Goal: Information Seeking & Learning: Learn about a topic

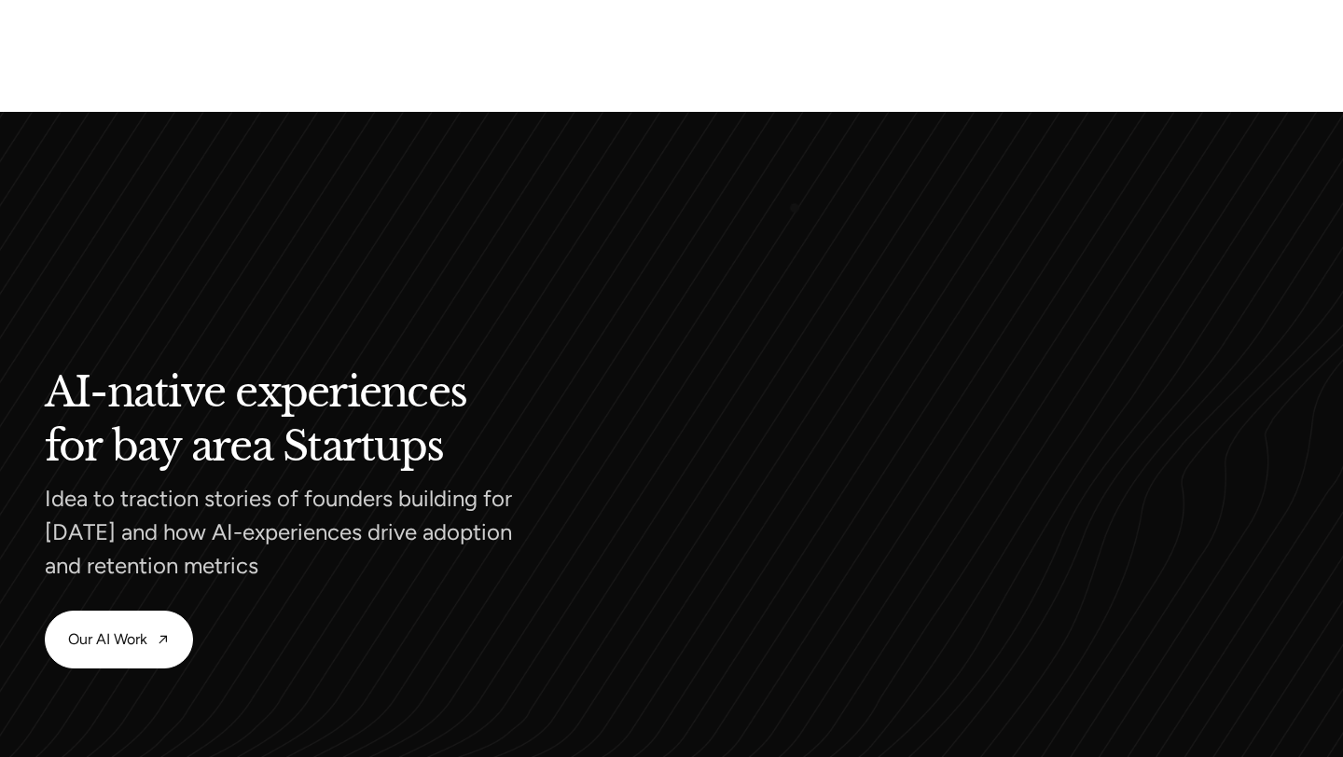
scroll to position [1589, 0]
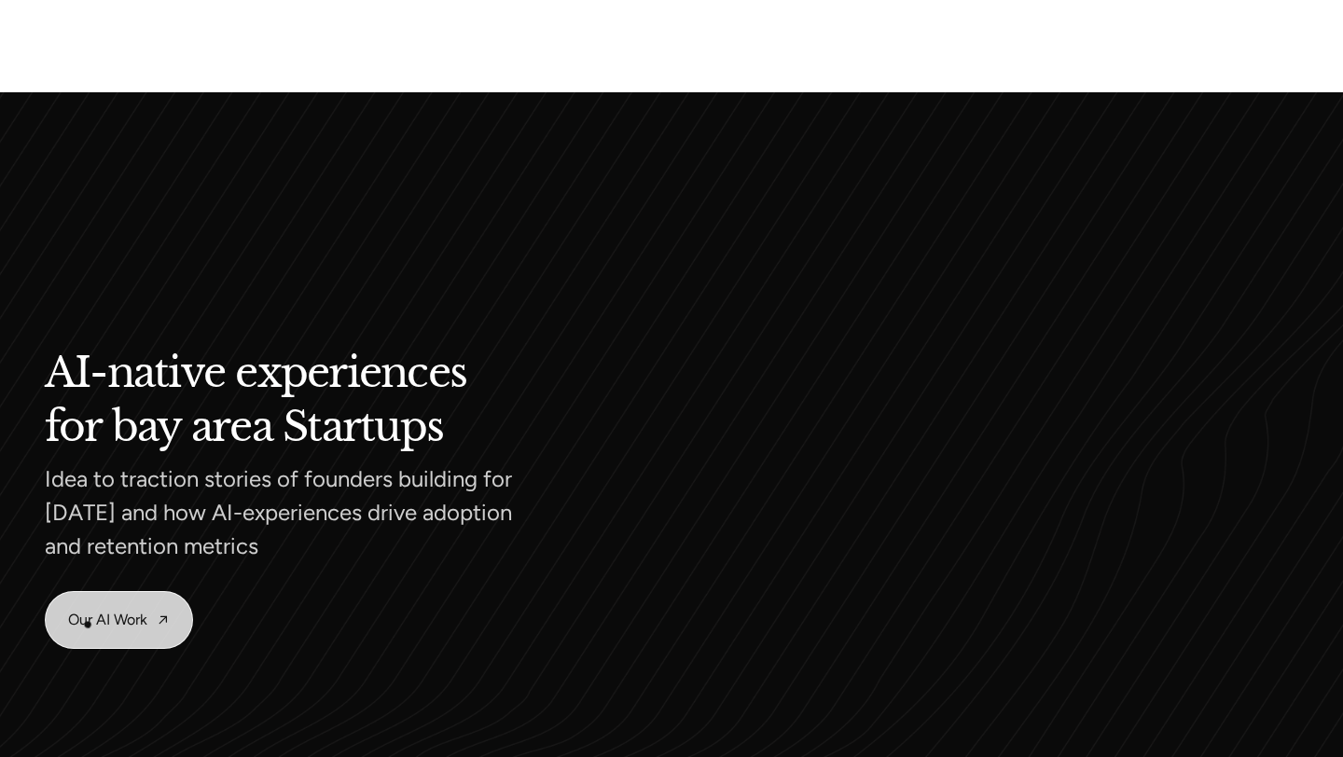
click at [88, 625] on link "Our AI Work" at bounding box center [119, 620] width 146 height 56
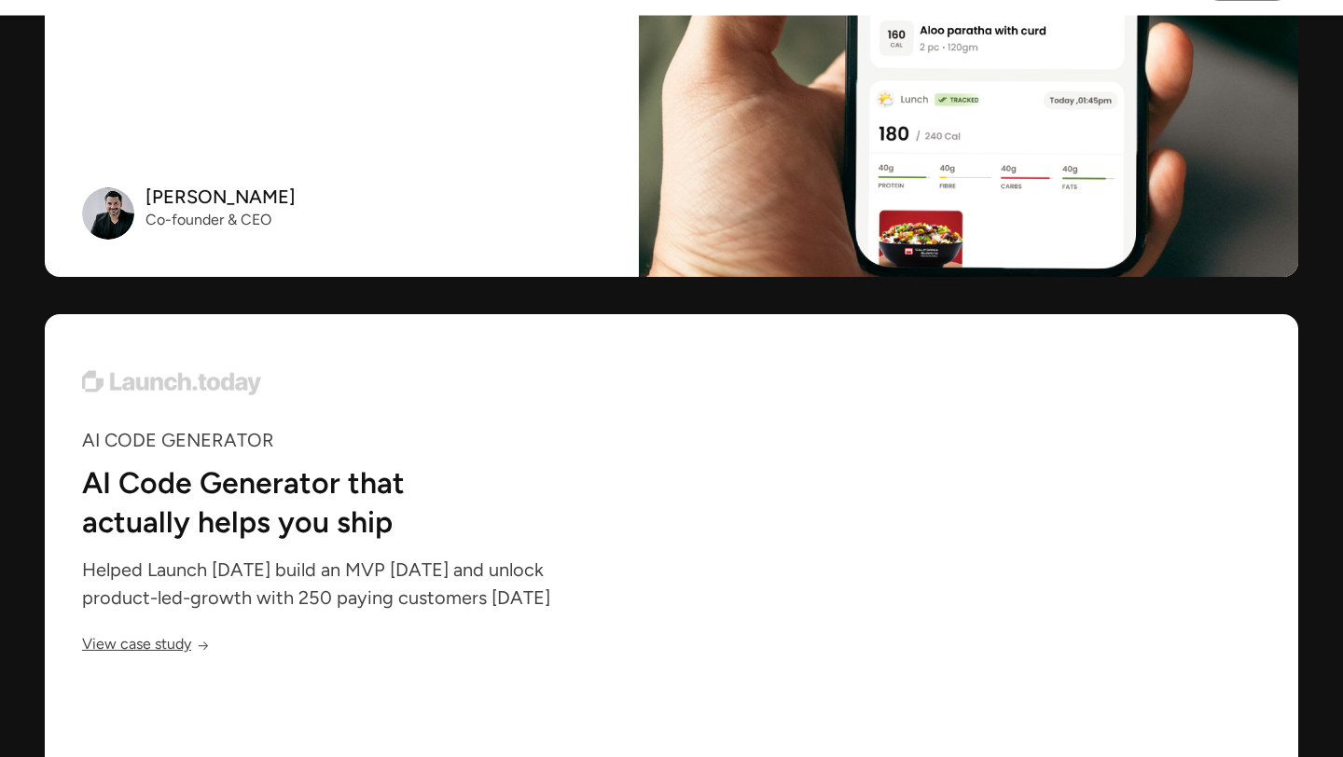
scroll to position [6559, 0]
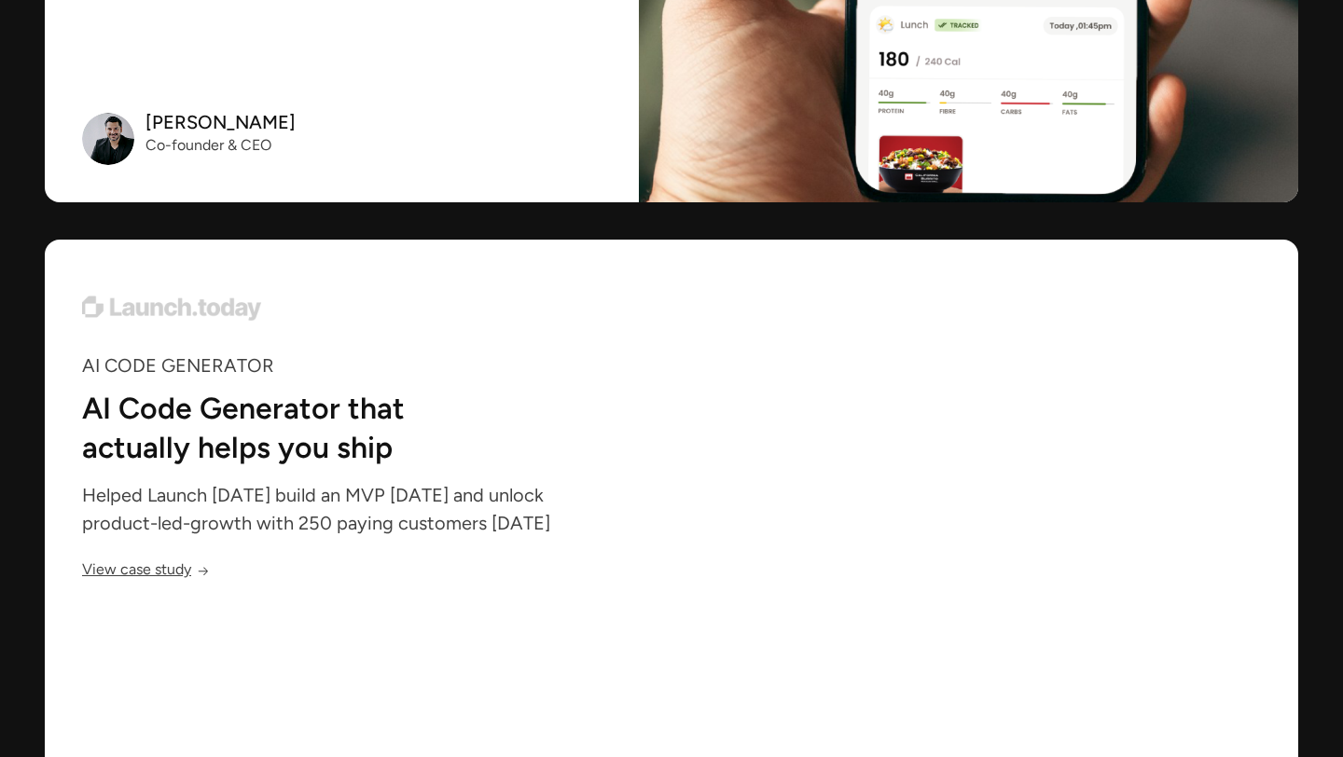
click at [173, 573] on link "View case study" at bounding box center [146, 572] width 128 height 16
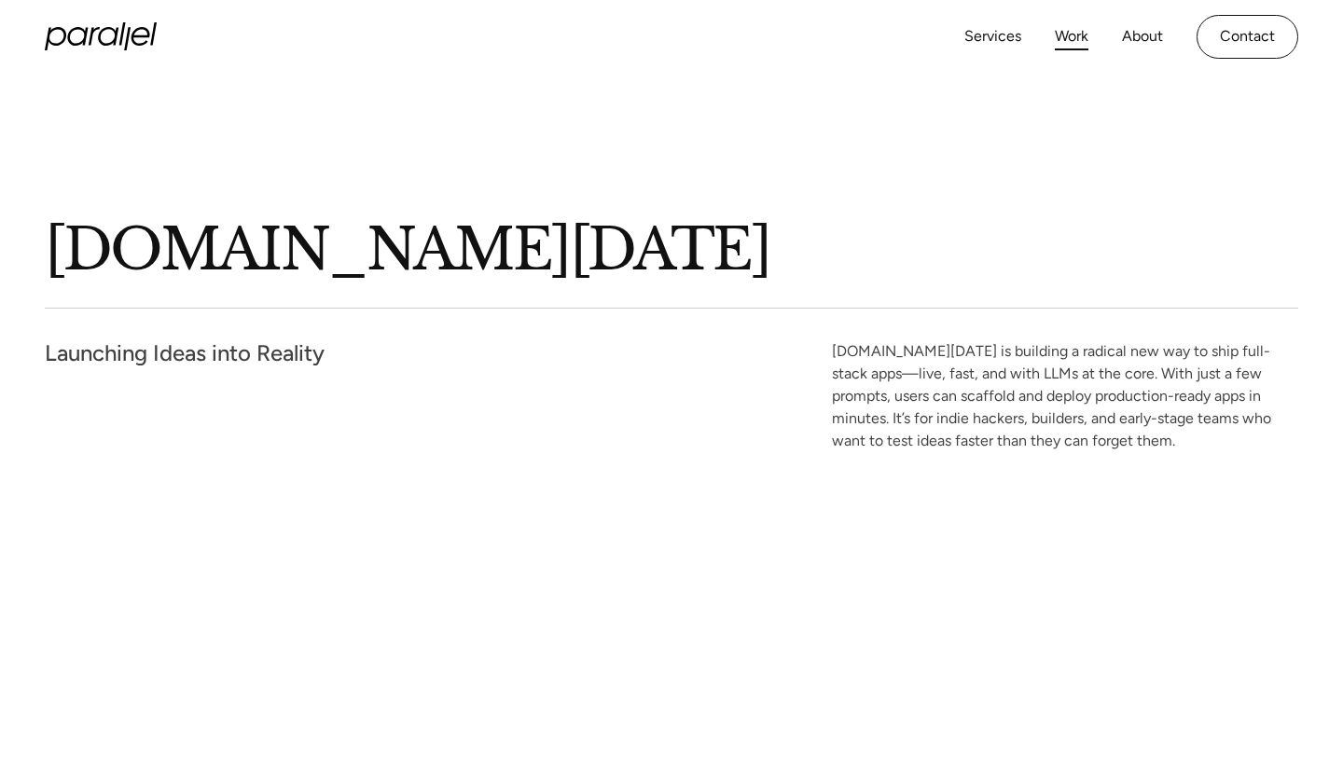
click at [1066, 25] on link "Work" at bounding box center [1072, 36] width 34 height 27
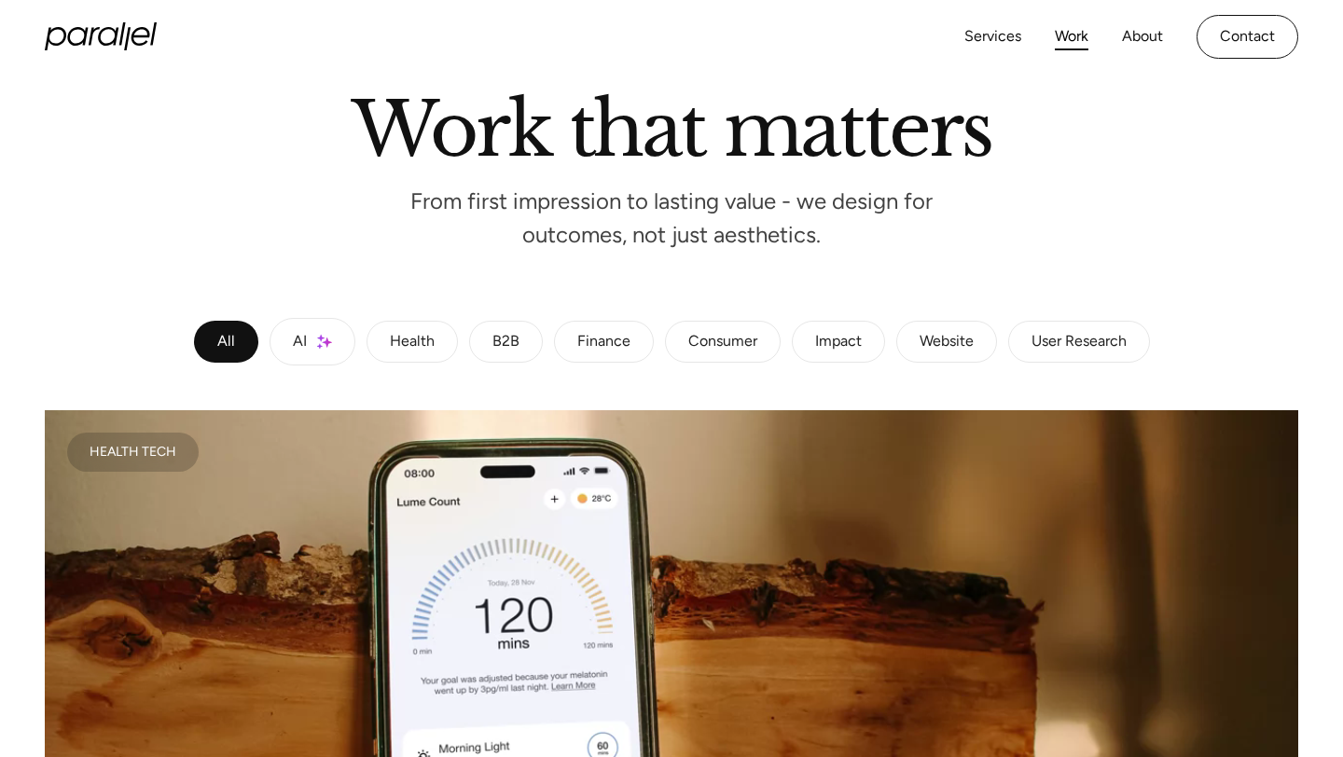
scroll to position [129, 0]
click at [306, 358] on link "AI" at bounding box center [313, 343] width 86 height 48
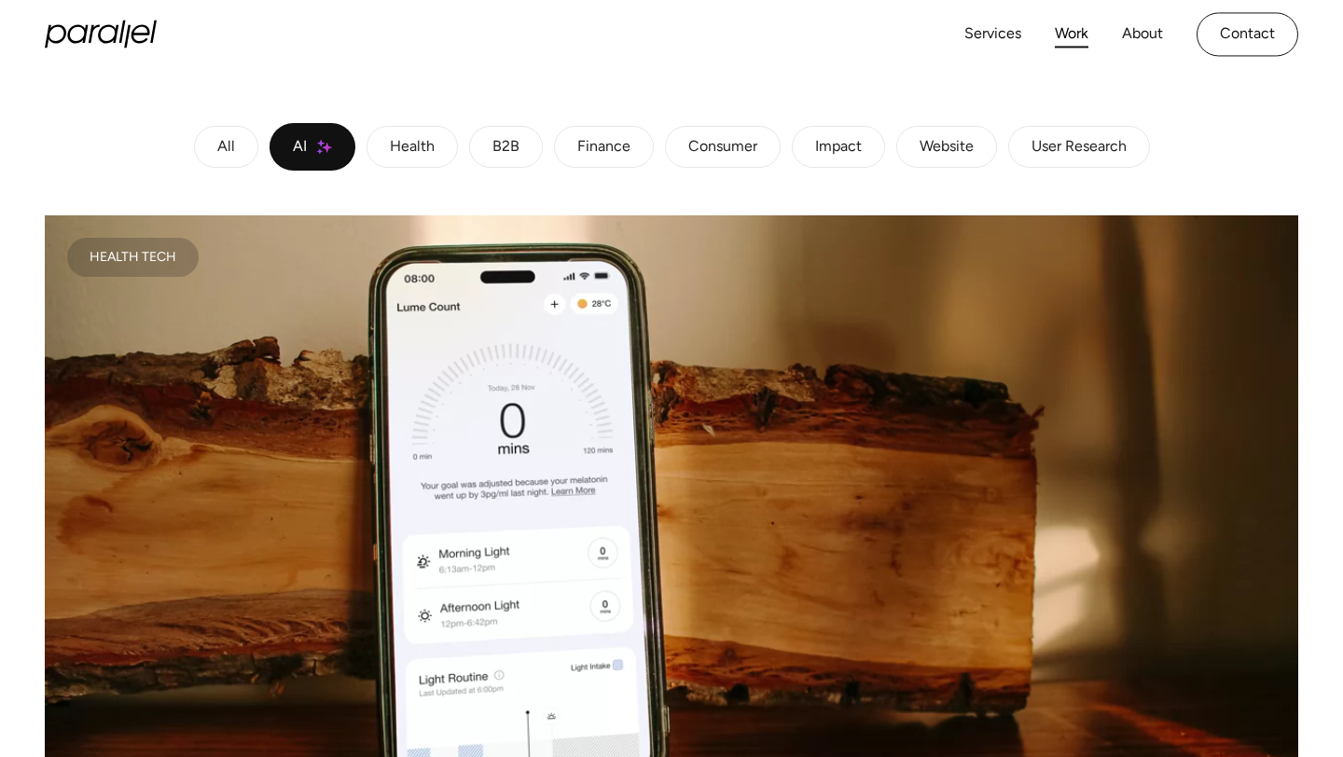
scroll to position [323, 0]
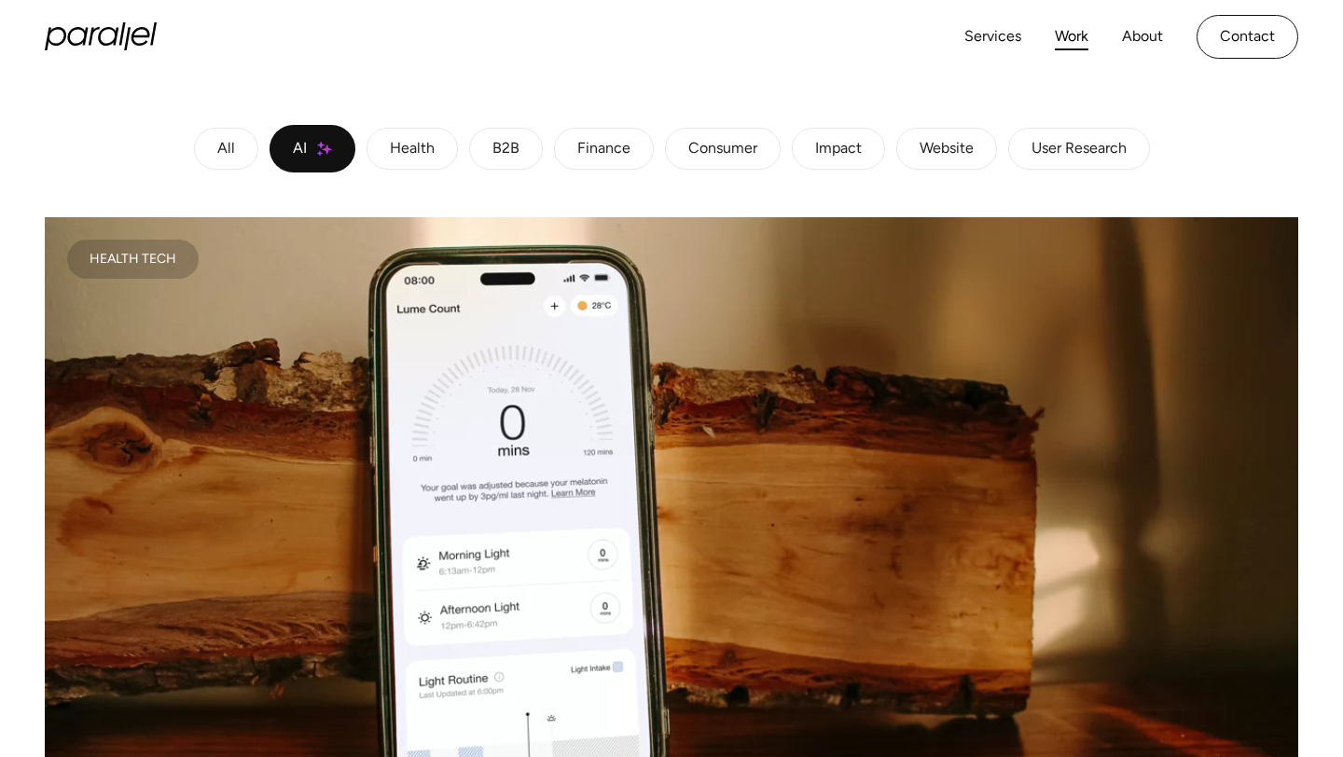
click at [434, 152] on link "Health" at bounding box center [412, 149] width 91 height 43
click at [337, 150] on link "AI" at bounding box center [313, 149] width 86 height 48
click at [432, 153] on link "Health" at bounding box center [412, 149] width 91 height 43
click at [508, 155] on div "B2B" at bounding box center [506, 149] width 27 height 11
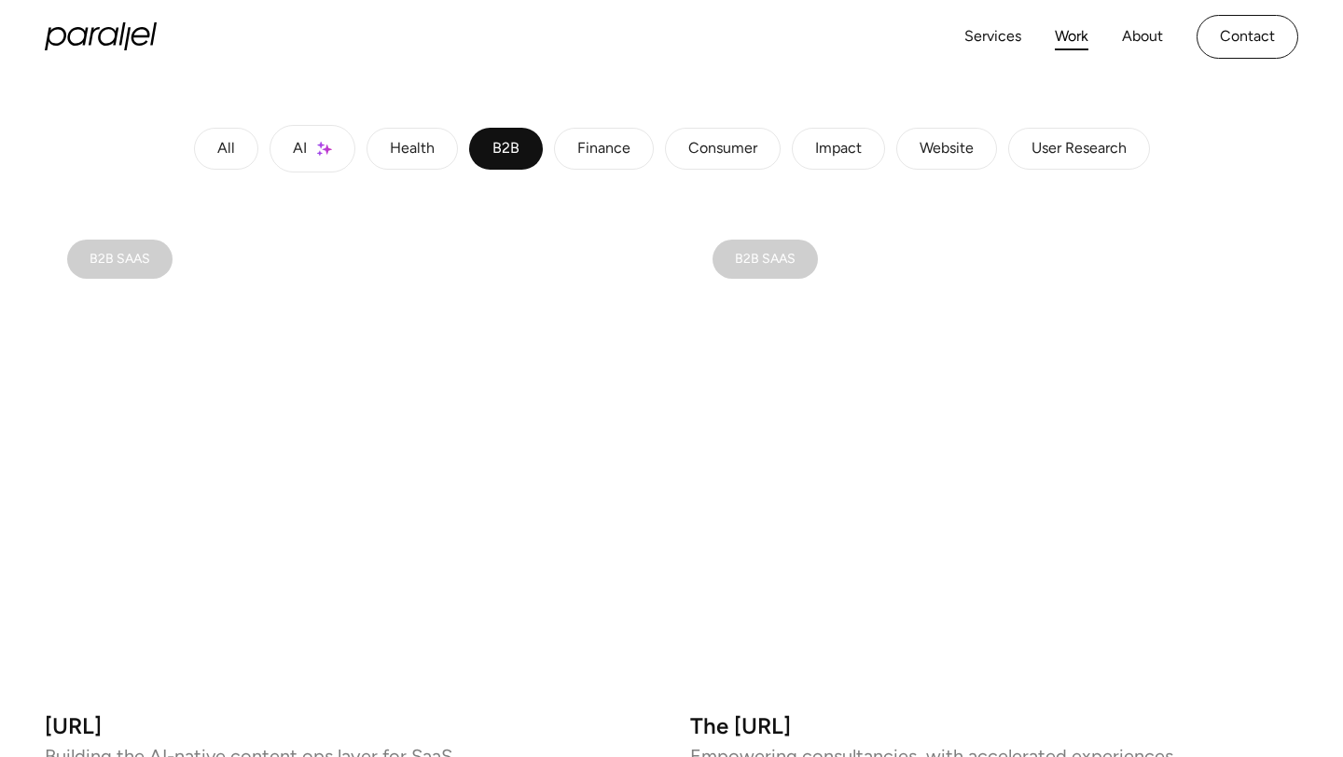
click at [591, 151] on div "Finance" at bounding box center [603, 149] width 53 height 11
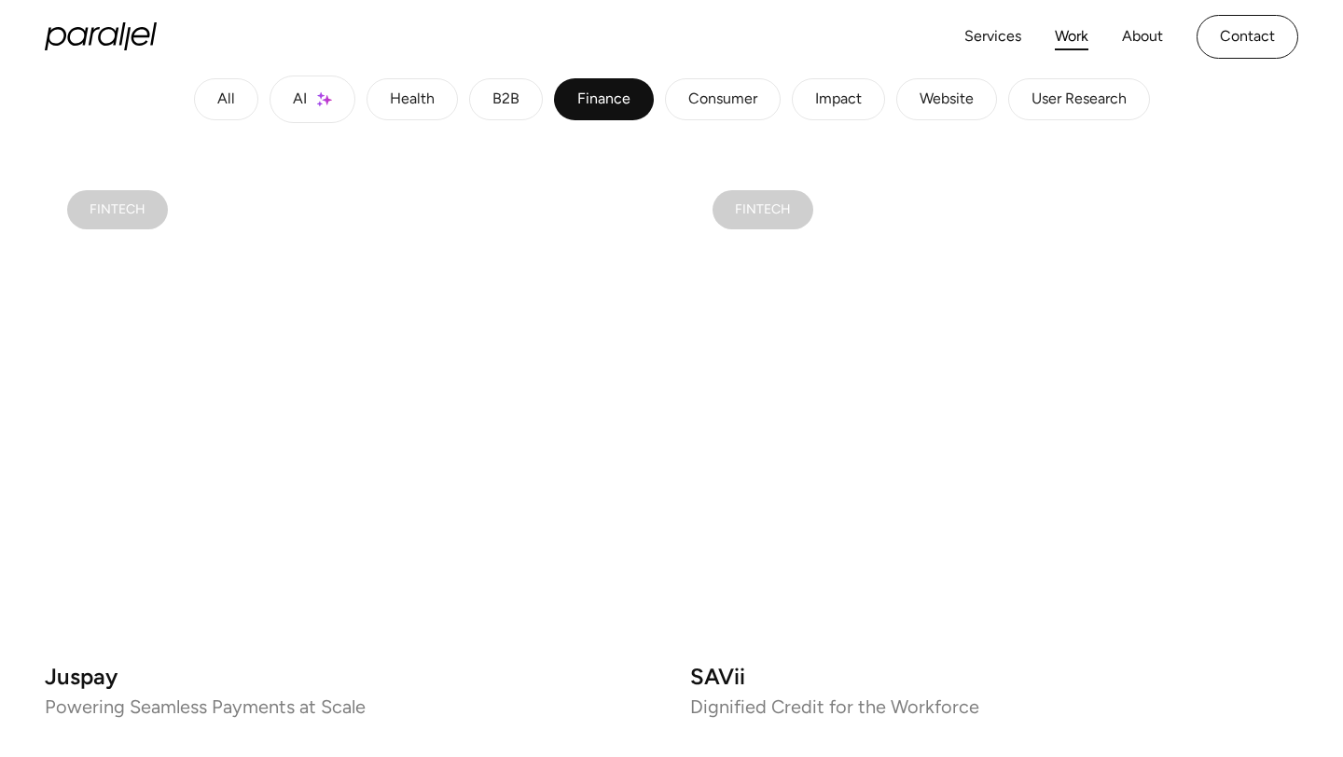
scroll to position [373, 0]
